Goal: Task Accomplishment & Management: Manage account settings

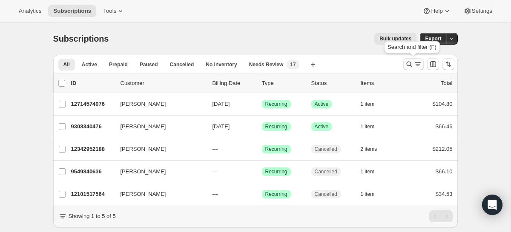
click at [410, 63] on icon "Search and filter results" at bounding box center [409, 65] width 6 height 6
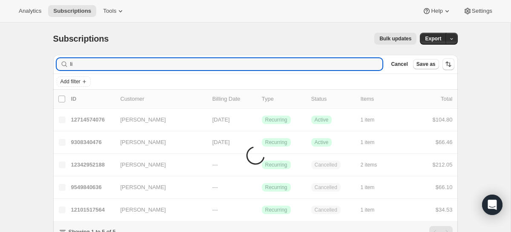
type input "l"
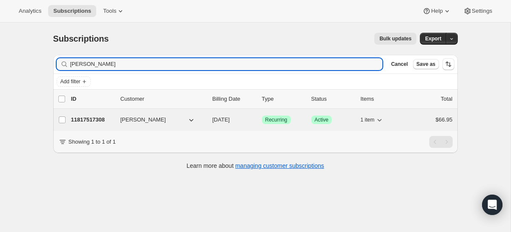
type input "[PERSON_NAME]"
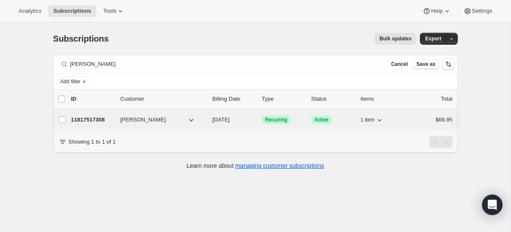
click at [139, 125] on div "11817517308 [PERSON_NAME] [DATE] Success Recurring Success Active 1 item $66.95" at bounding box center [261, 120] width 381 height 12
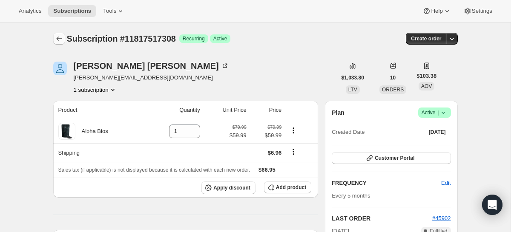
click at [57, 37] on icon "Subscriptions" at bounding box center [59, 38] width 9 height 9
